Goal: Information Seeking & Learning: Learn about a topic

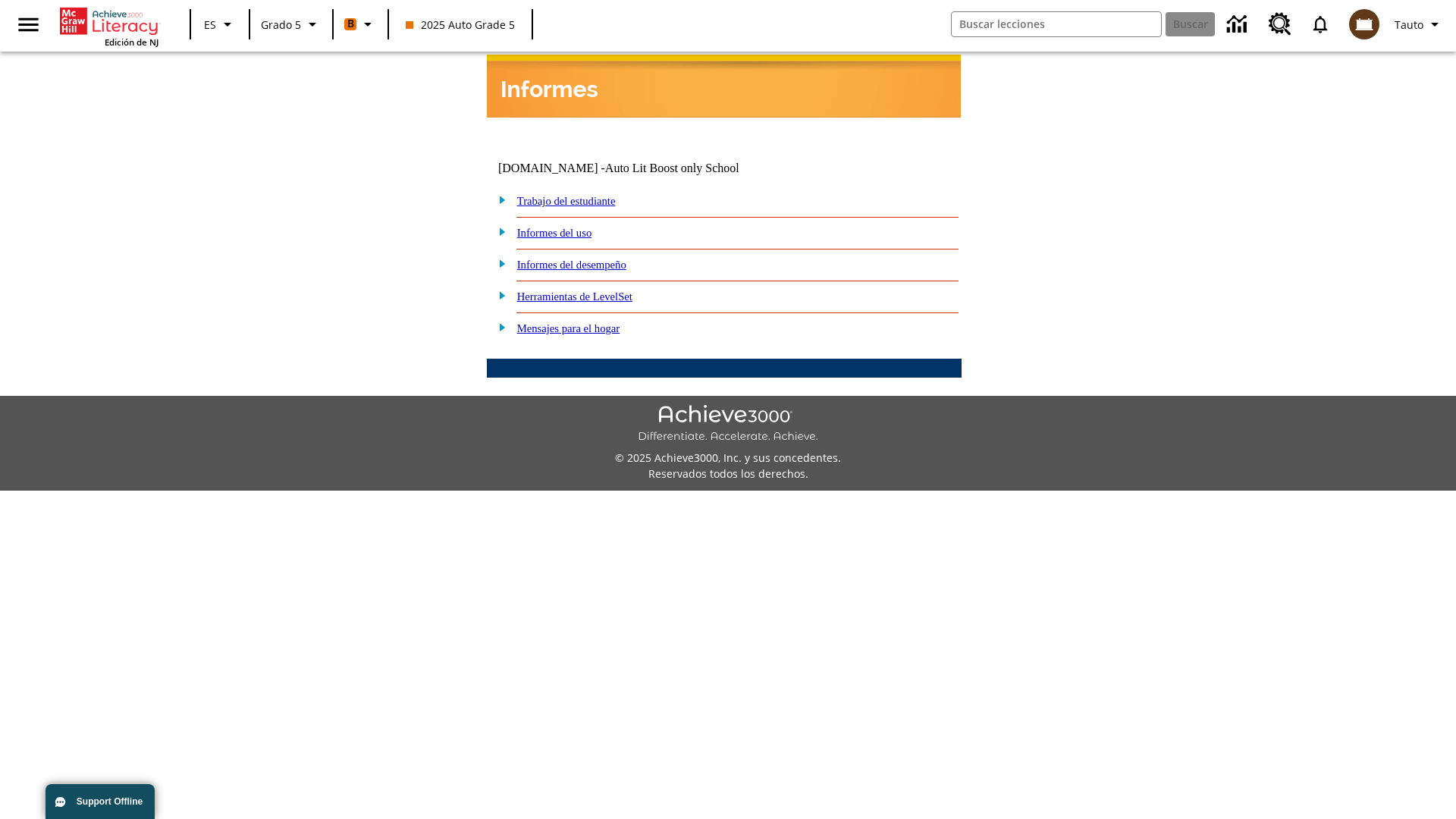
click at [591, 259] on link "Informes del desempeño" at bounding box center [572, 264] width 109 height 12
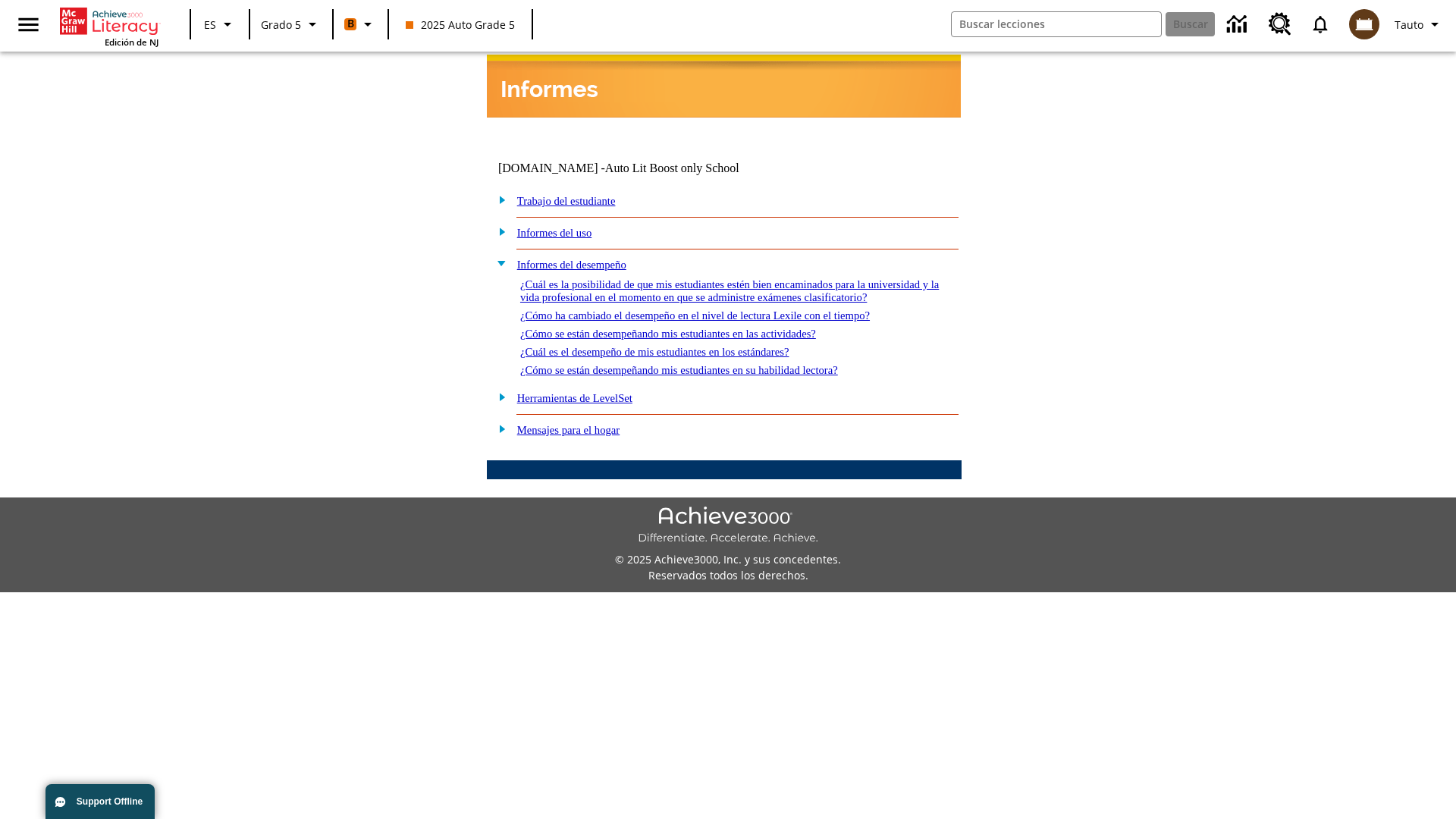
click at [721, 278] on link "¿Cuál es la posibilidad de que mis estudiantes estén bien encaminados para la u…" at bounding box center [729, 290] width 419 height 25
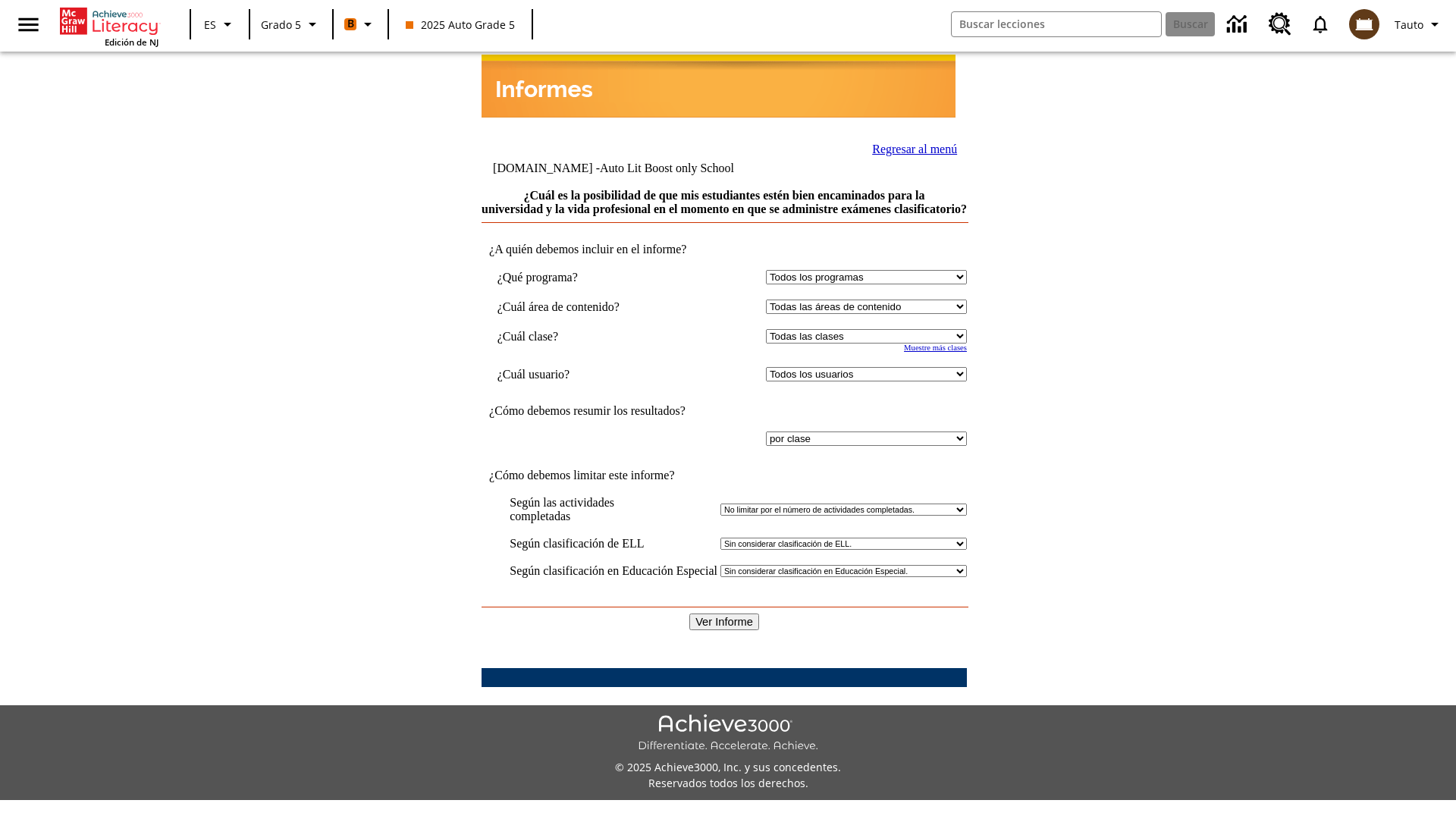
select select "11133131"
